Goal: Information Seeking & Learning: Learn about a topic

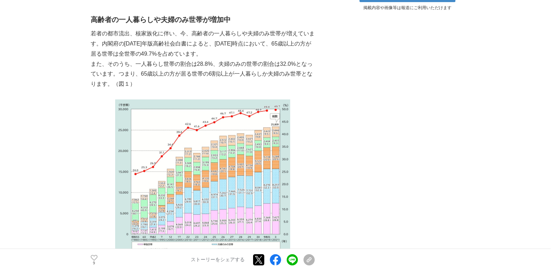
scroll to position [525, 0]
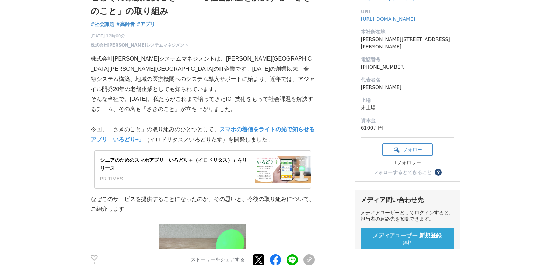
scroll to position [105, 0]
